Goal: Information Seeking & Learning: Learn about a topic

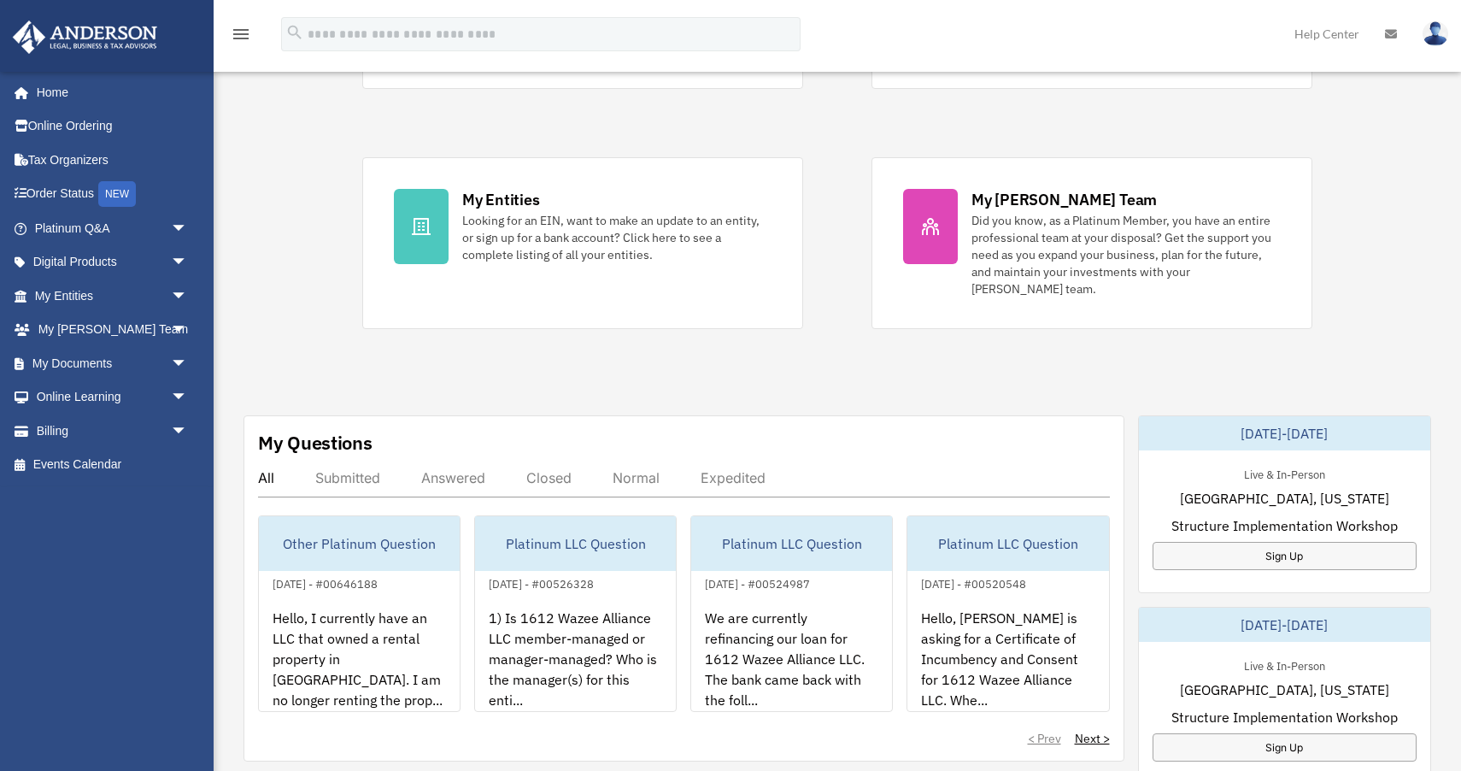
scroll to position [292, 0]
click at [179, 303] on span "arrow_drop_down" at bounding box center [188, 296] width 34 height 35
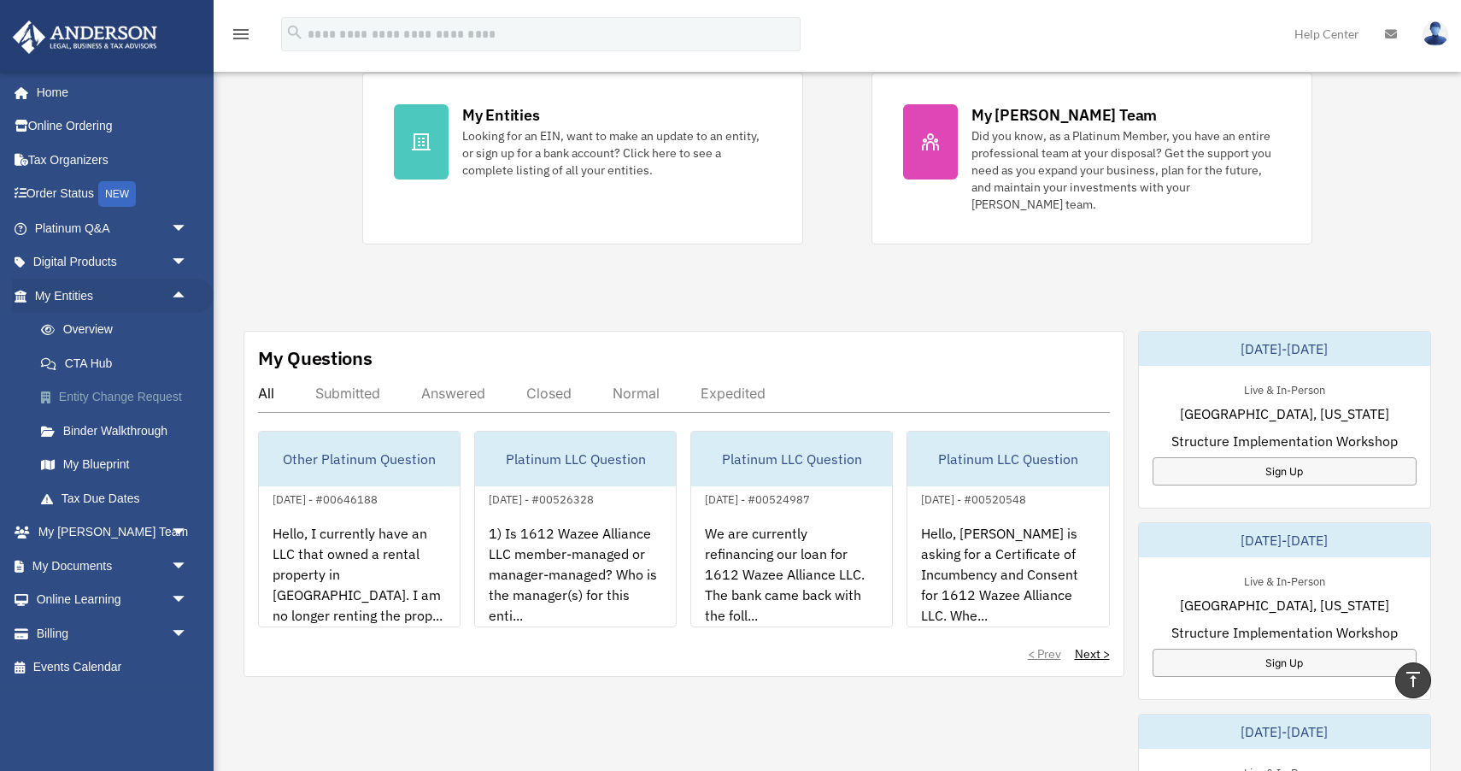
scroll to position [374, 0]
click at [97, 116] on link "Online Ordering" at bounding box center [113, 126] width 202 height 34
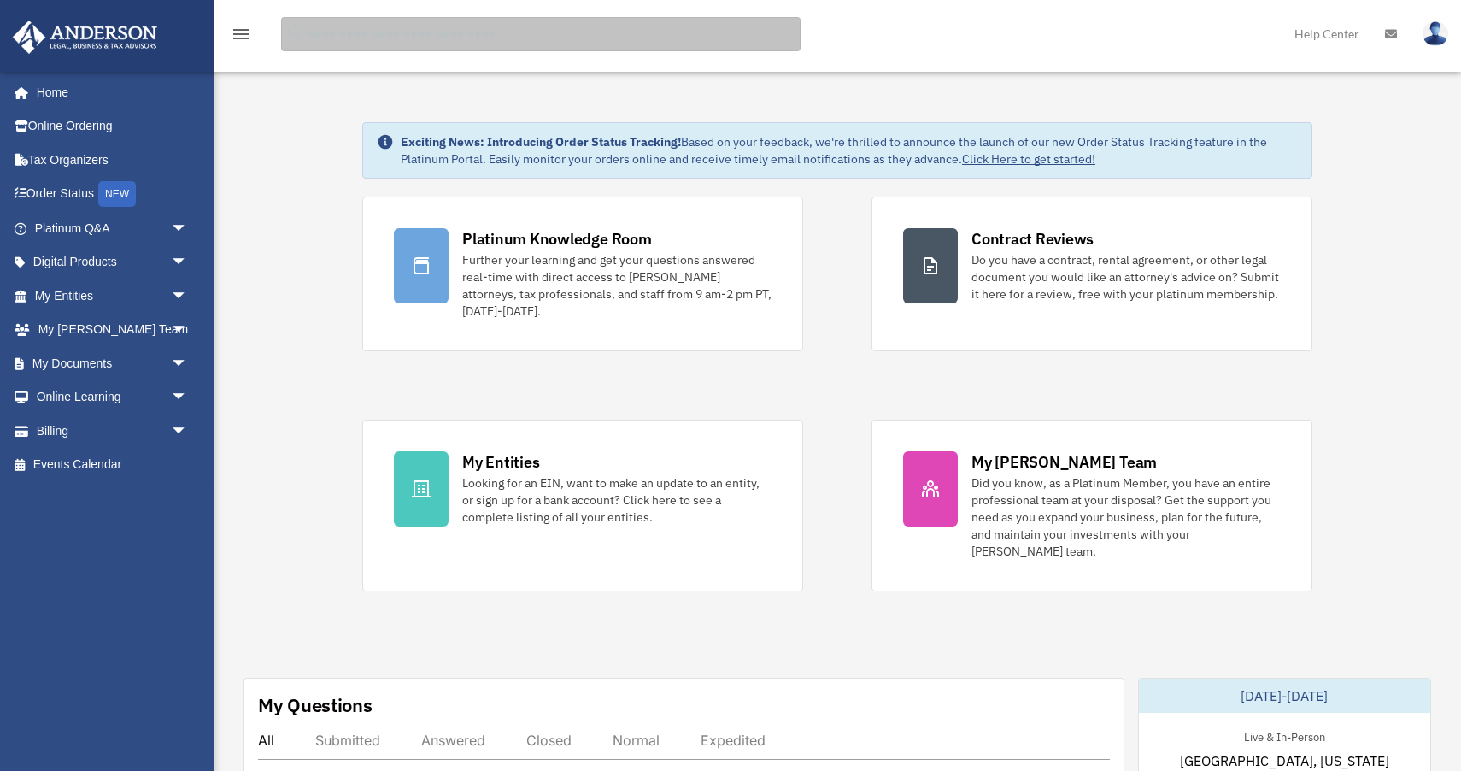
click at [391, 37] on input "search" at bounding box center [541, 34] width 520 height 34
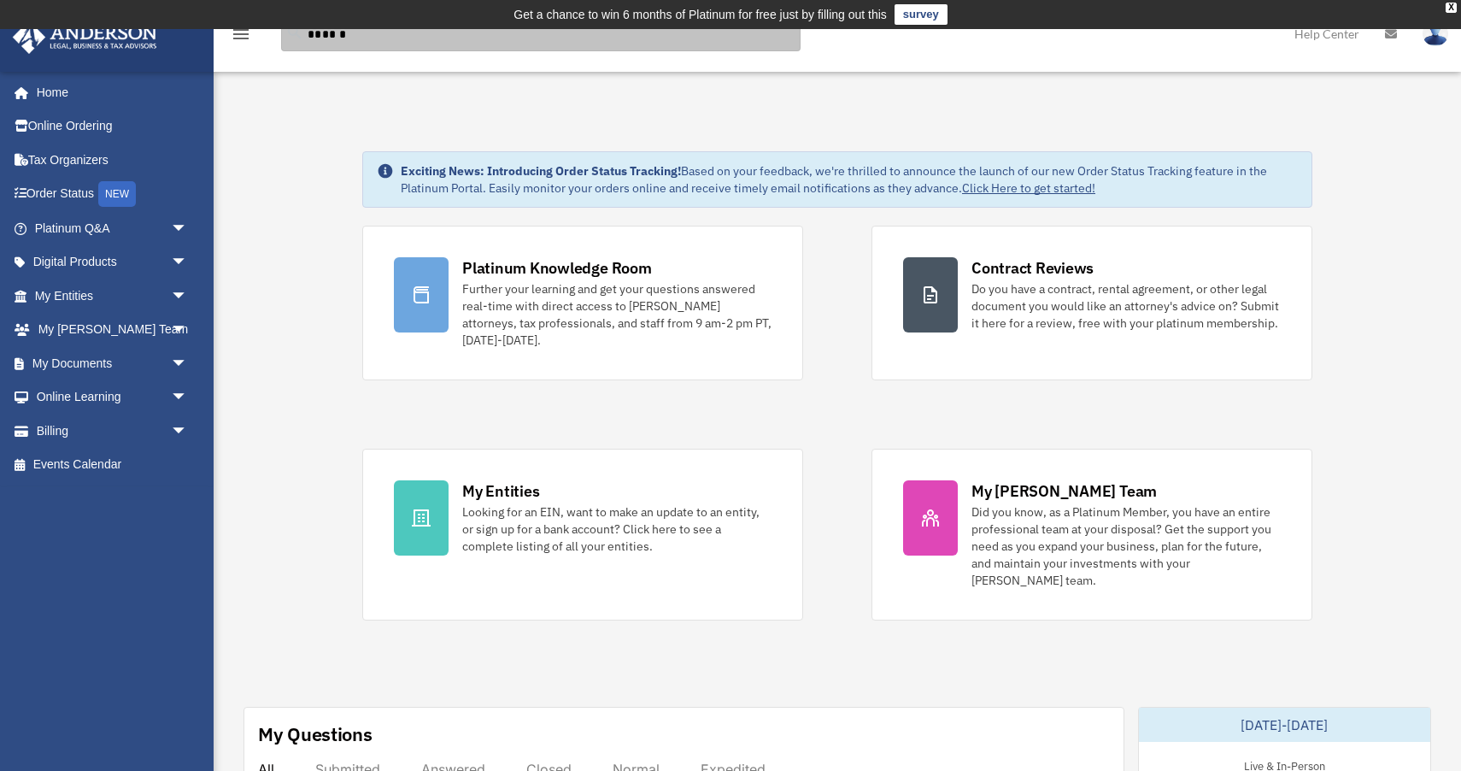
type input "******"
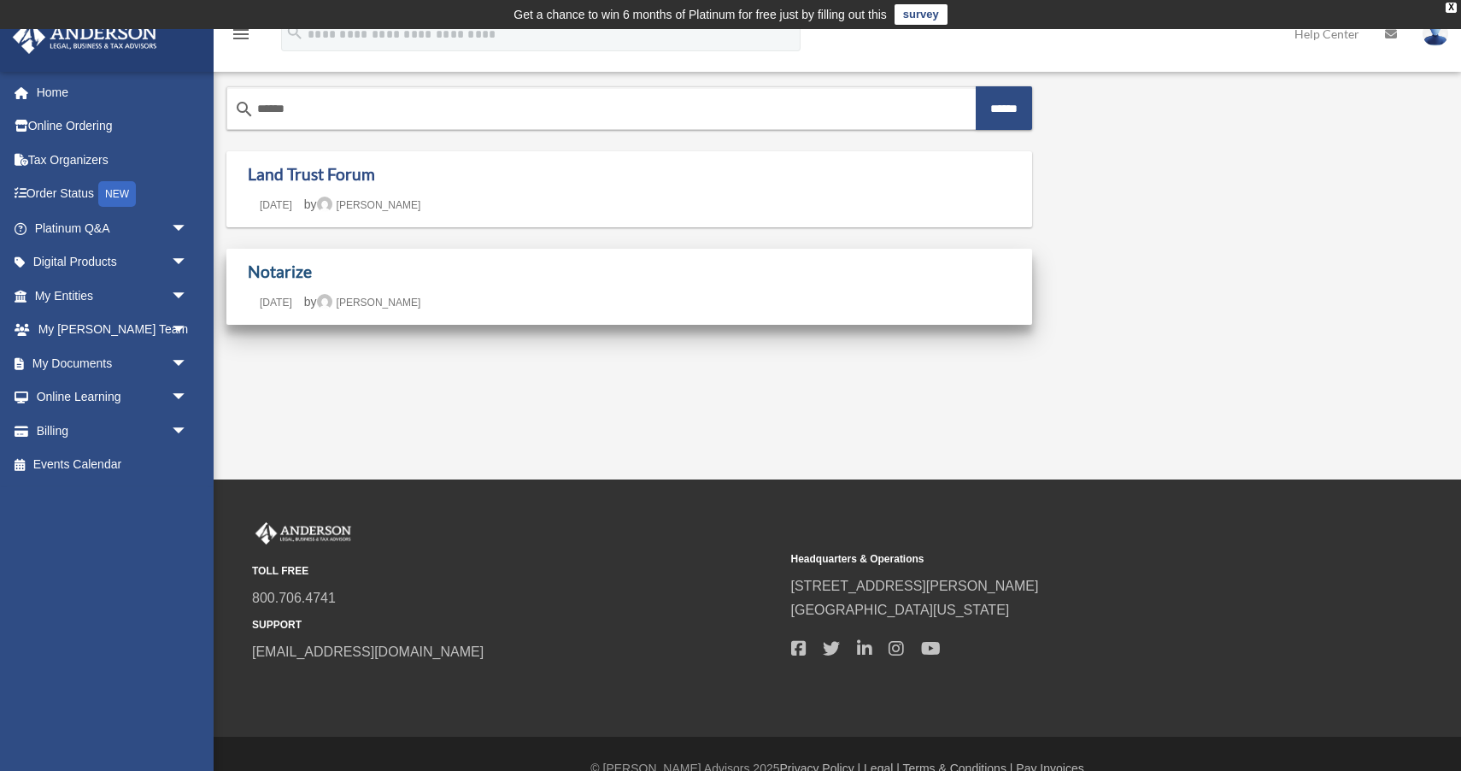
click at [275, 271] on link "Notarize" at bounding box center [280, 271] width 64 height 20
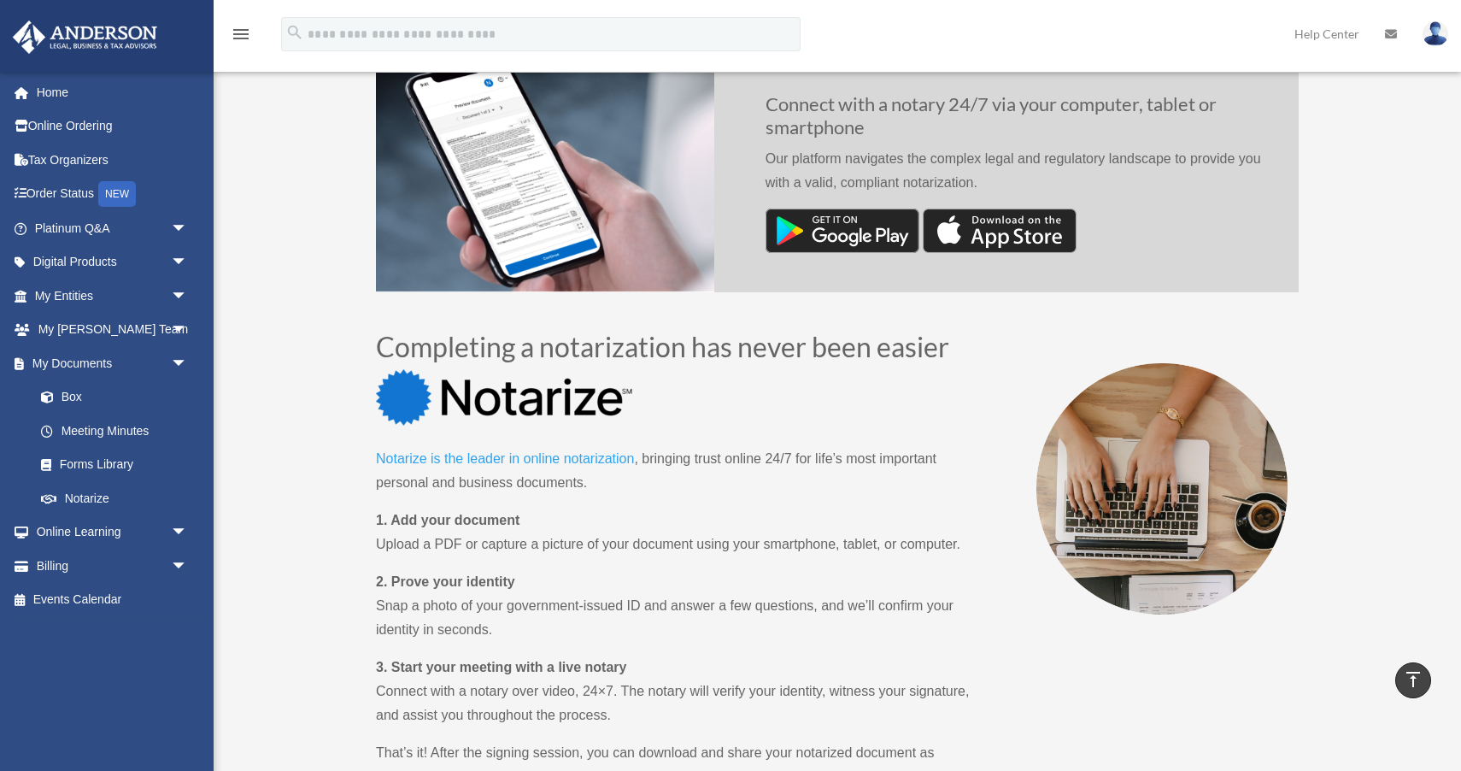
scroll to position [554, 0]
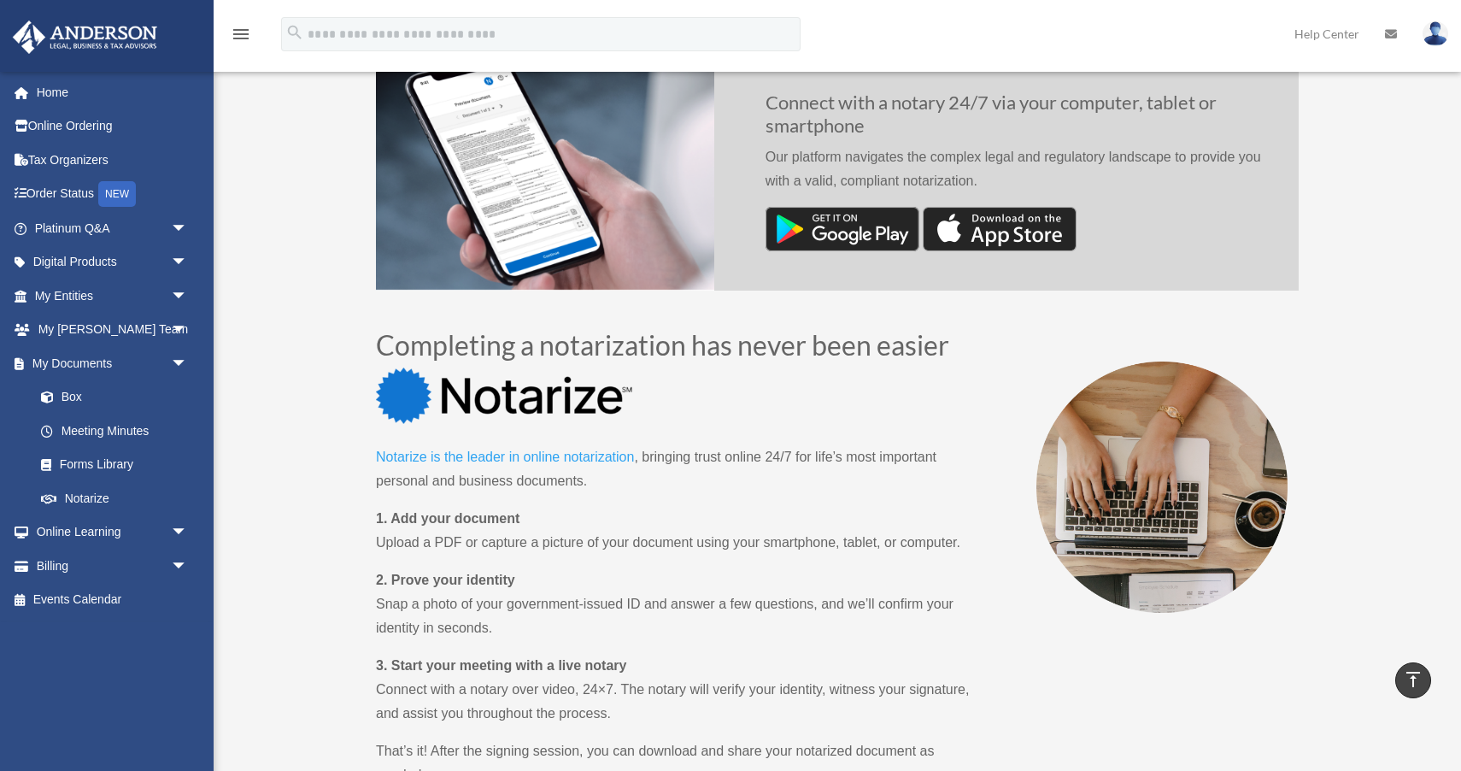
click at [426, 0] on div "menu search Site Menu add rignolthierry@gmail.com My Profile Reset Password Log…" at bounding box center [730, 35] width 1461 height 71
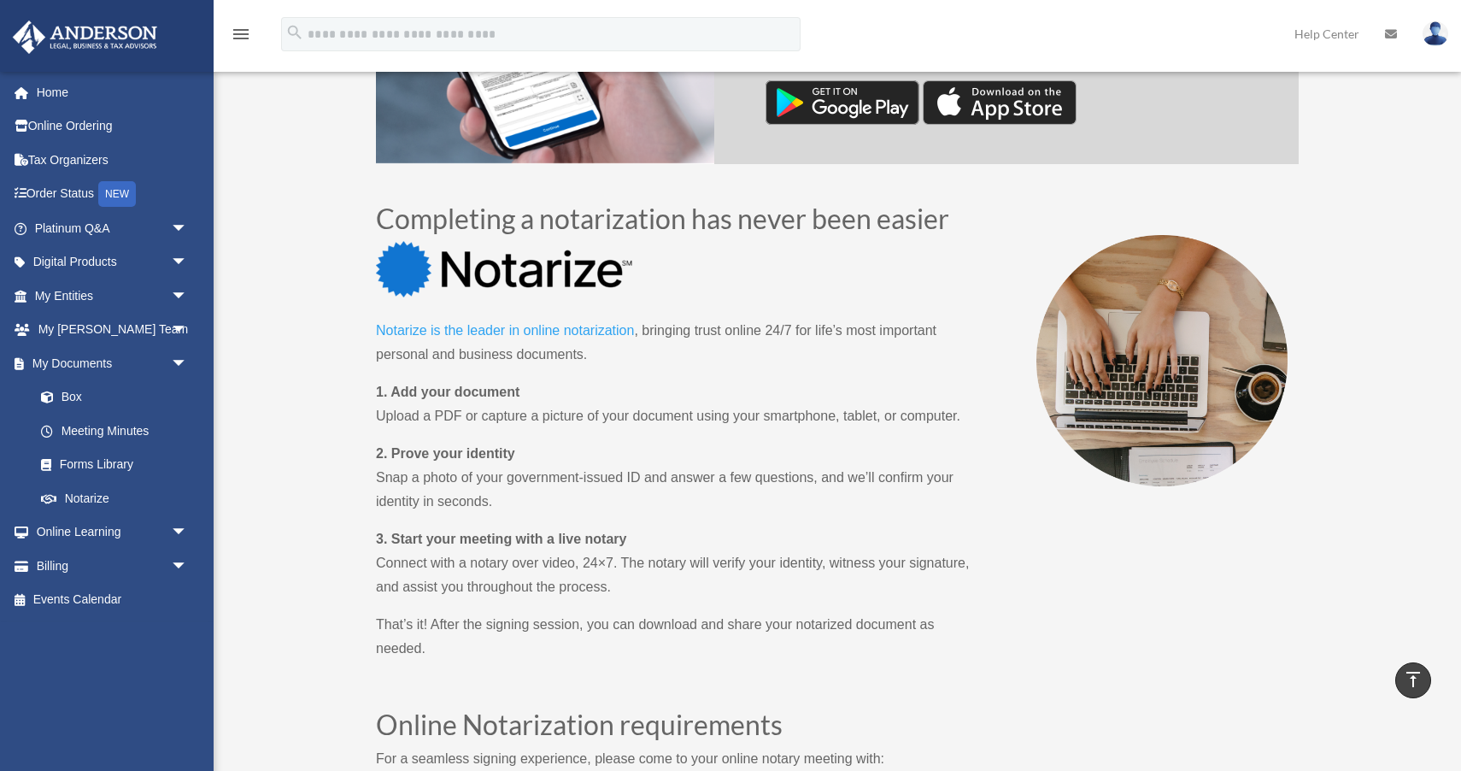
scroll to position [887, 0]
